Goal: Communication & Community: Answer question/provide support

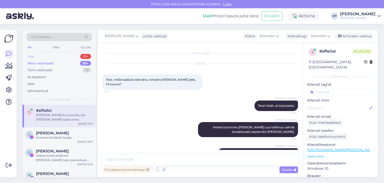
scroll to position [40, 0]
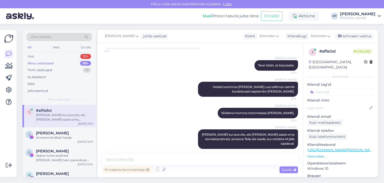
click at [46, 63] on div "Minu vestlused" at bounding box center [41, 63] width 26 height 5
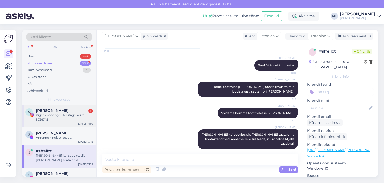
click at [56, 113] on div "Pigem voodriga. Helistage korra 5236745" at bounding box center [64, 117] width 57 height 9
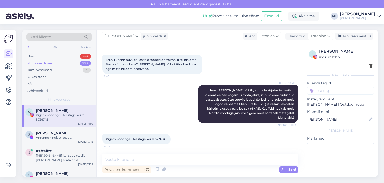
scroll to position [20, 0]
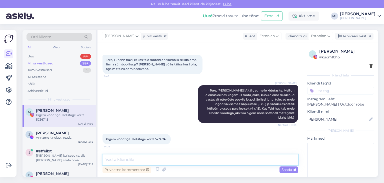
click at [114, 160] on textarea at bounding box center [201, 159] width 196 height 11
click at [229, 159] on textarea "Kas sobib, kui helistan Teile u 15 minuti pärast? Minu number 53013292" at bounding box center [201, 159] width 196 height 11
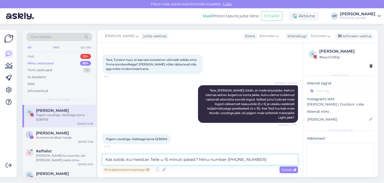
click at [261, 160] on textarea "Kas sobib, kui helistan Teile u 15 minuti pärast? Minu number [PHONE_NUMBER]" at bounding box center [201, 159] width 196 height 11
type textarea "Kas sobib, kui helistan Teile u 15 minuti pärast? Minu number [PHONE_NUMBER], […"
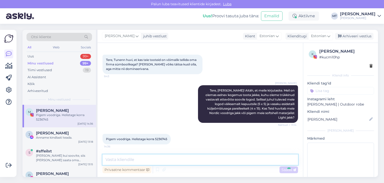
scroll to position [46, 0]
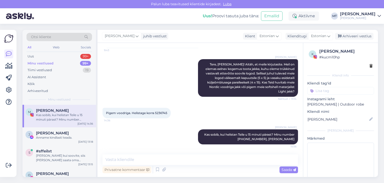
click at [44, 117] on div "Kas sobib, kui helistan Teile u 15 minuti pärast? Minu number [PHONE_NUMBER], […" at bounding box center [64, 117] width 57 height 9
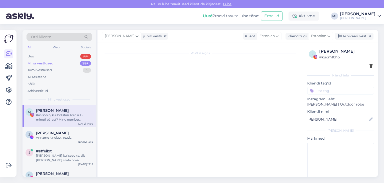
scroll to position [0, 0]
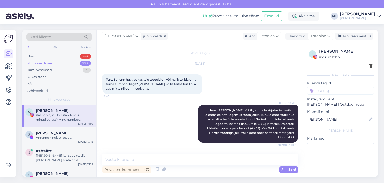
click at [73, 116] on div "Kas sobib, kui helistan Teile u 15 minuti pärast? Minu number [PHONE_NUMBER], […" at bounding box center [64, 117] width 57 height 9
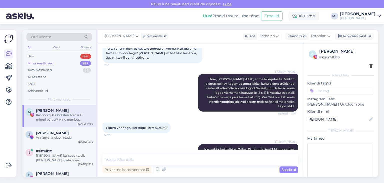
scroll to position [46, 0]
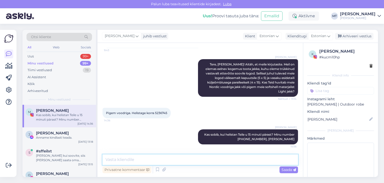
click at [118, 160] on textarea at bounding box center [201, 159] width 196 height 11
